Goal: Task Accomplishment & Management: Use online tool/utility

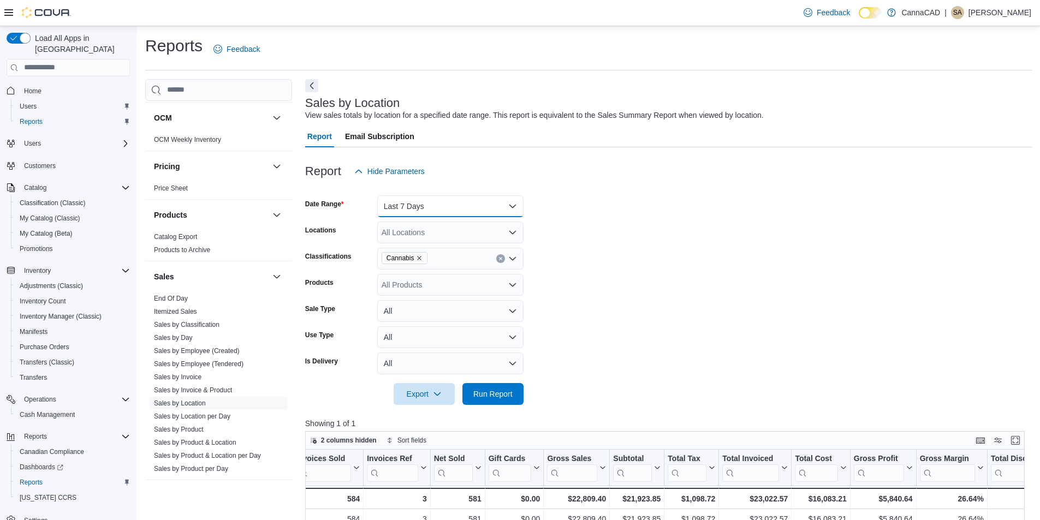
click at [515, 203] on button "Last 7 Days" at bounding box center [450, 206] width 146 height 22
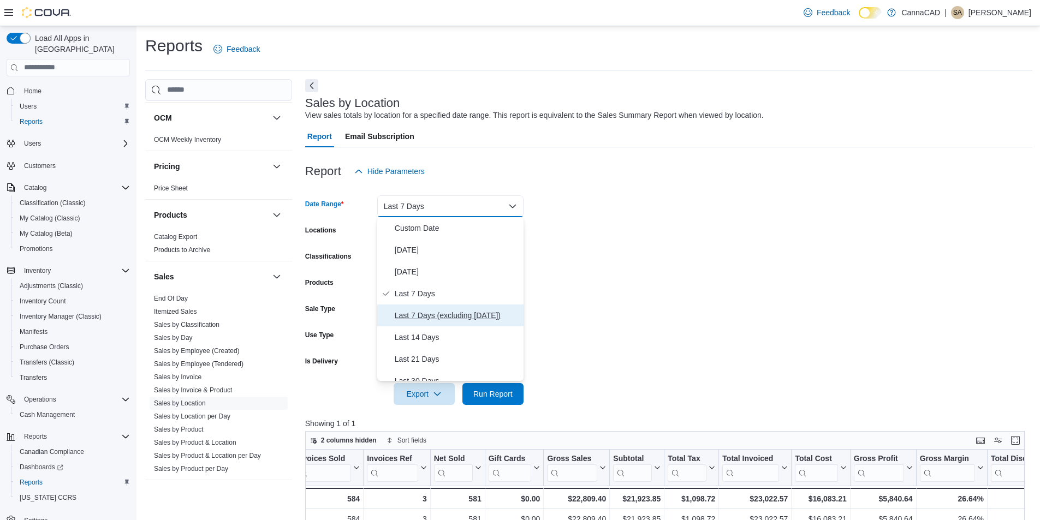
click at [458, 316] on span "Last 7 Days (excluding [DATE])" at bounding box center [457, 315] width 124 height 13
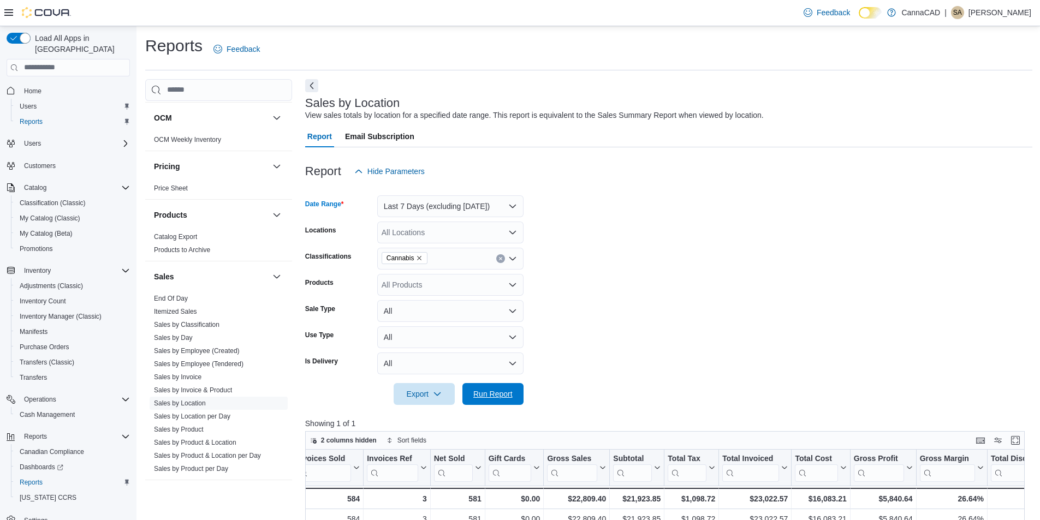
click at [496, 389] on span "Run Report" at bounding box center [492, 394] width 39 height 11
